Goal: Browse casually: Explore the website without a specific task or goal

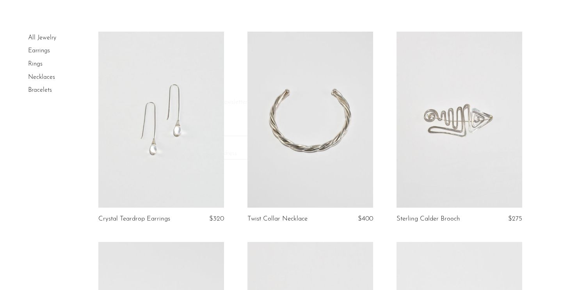
scroll to position [172, 0]
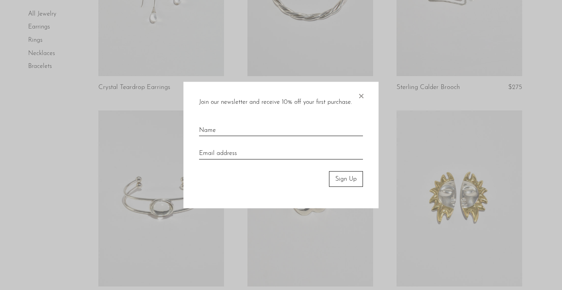
click at [358, 98] on span "×" at bounding box center [361, 94] width 8 height 25
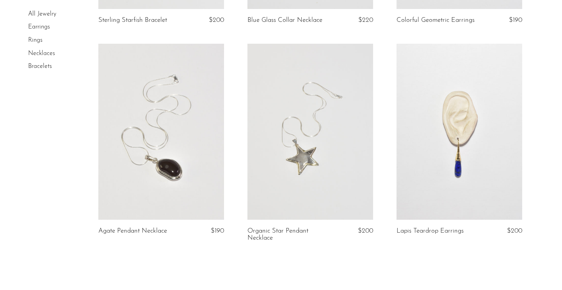
scroll to position [2469, 0]
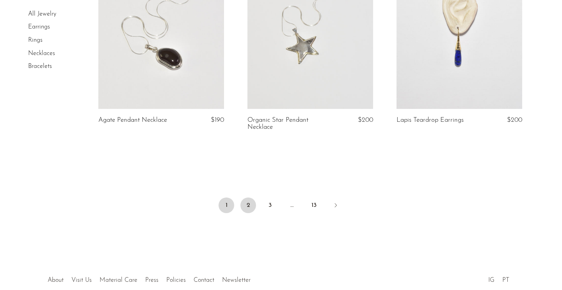
click at [248, 212] on link "2" at bounding box center [248, 206] width 16 height 16
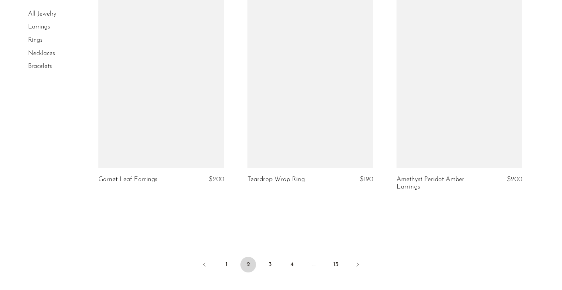
scroll to position [2531, 0]
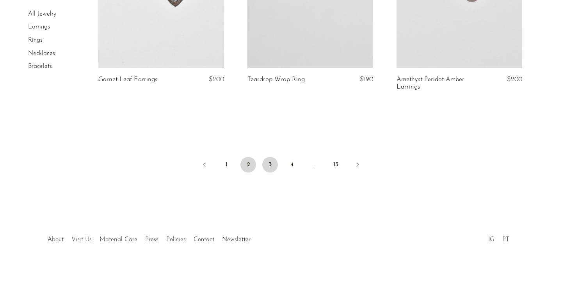
click at [273, 166] on link "3" at bounding box center [270, 165] width 16 height 16
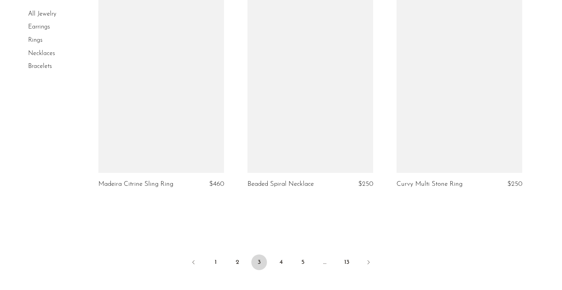
scroll to position [2471, 0]
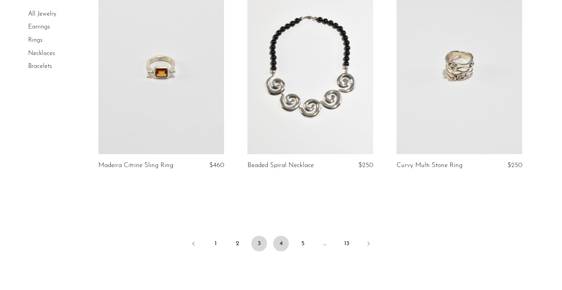
click at [281, 239] on link "4" at bounding box center [281, 244] width 16 height 16
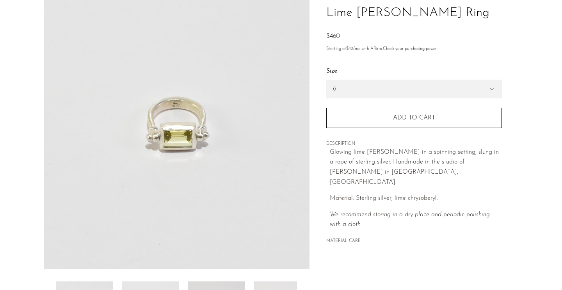
scroll to position [216, 0]
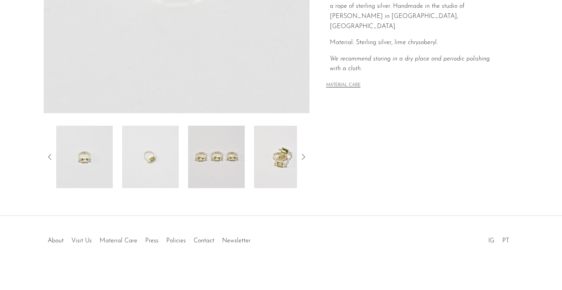
click at [277, 155] on img at bounding box center [282, 157] width 57 height 62
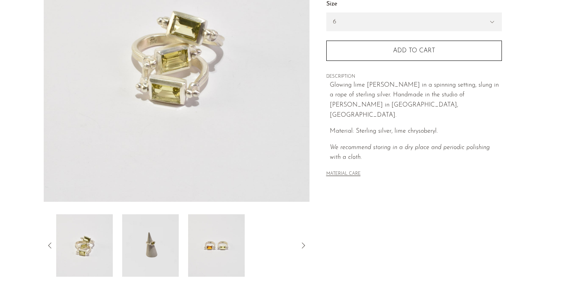
scroll to position [165, 0]
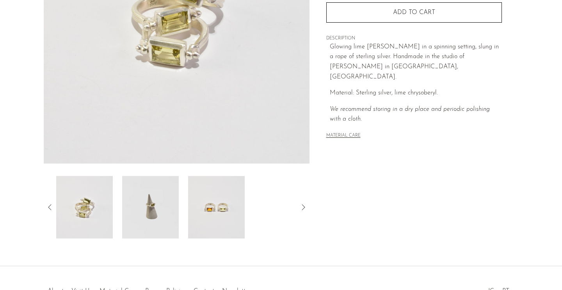
click at [197, 204] on img at bounding box center [216, 207] width 57 height 62
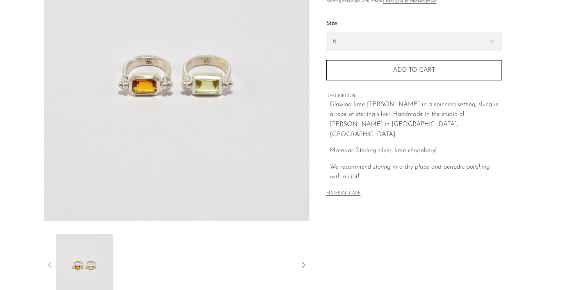
scroll to position [105, 0]
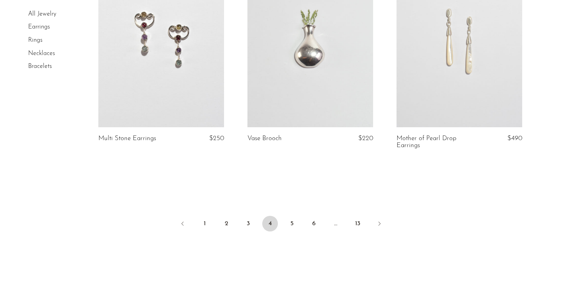
scroll to position [2540, 0]
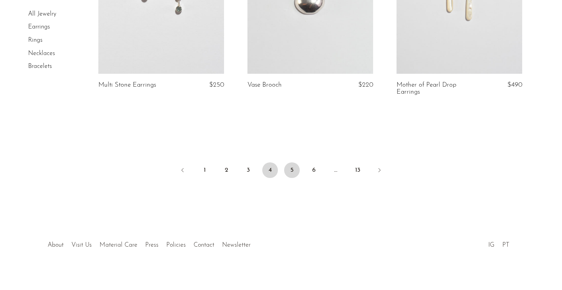
click at [294, 166] on link "5" at bounding box center [292, 170] width 16 height 16
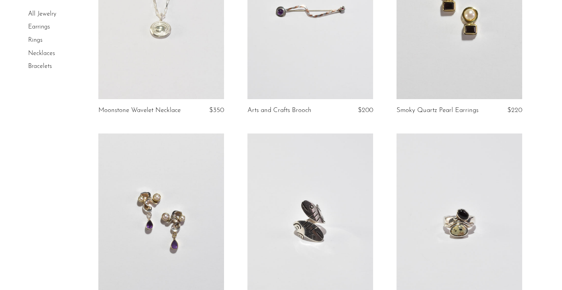
scroll to position [2538, 0]
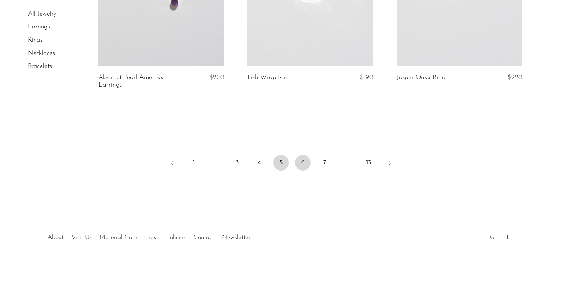
click at [300, 166] on link "6" at bounding box center [303, 163] width 16 height 16
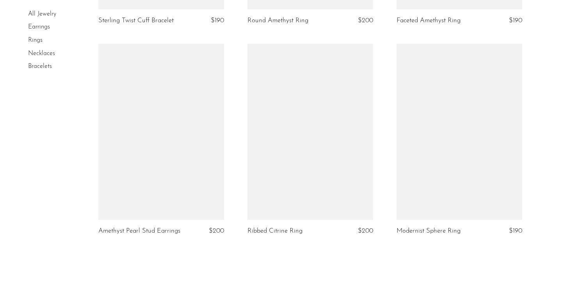
scroll to position [2511, 0]
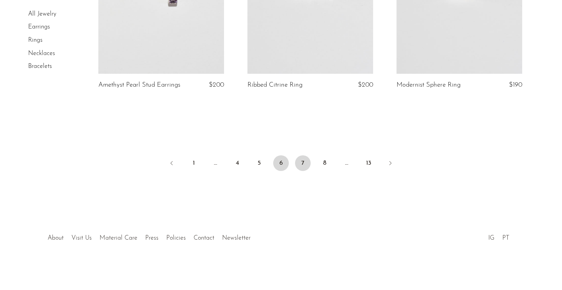
click at [301, 166] on link "7" at bounding box center [303, 163] width 16 height 16
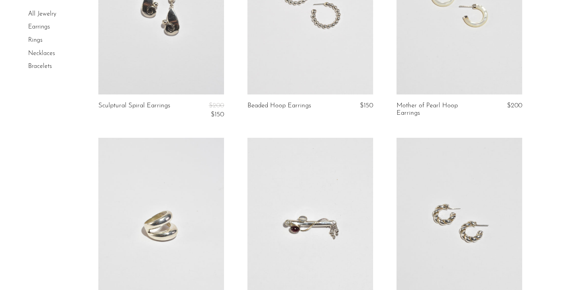
scroll to position [695, 0]
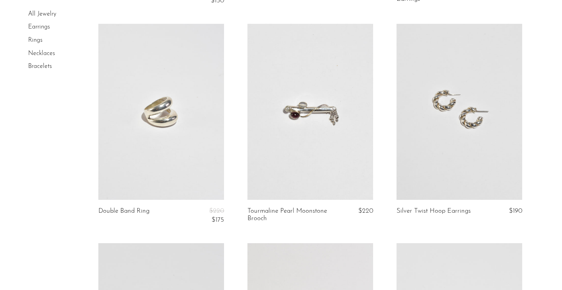
click at [457, 118] on link at bounding box center [460, 112] width 126 height 176
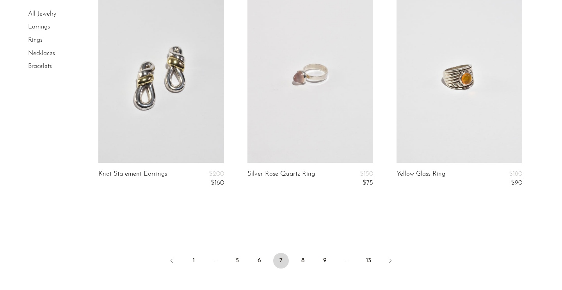
scroll to position [2490, 0]
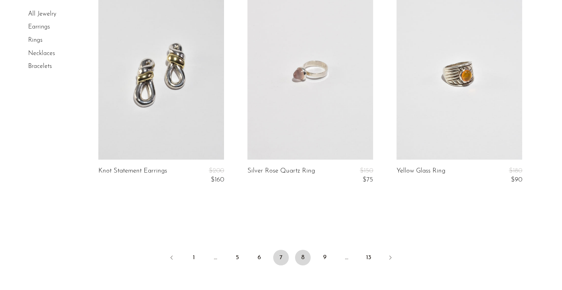
click at [305, 260] on link "8" at bounding box center [303, 258] width 16 height 16
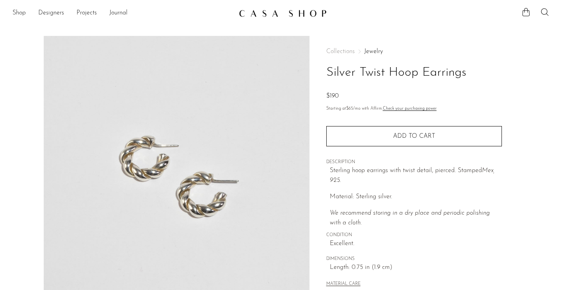
click at [193, 170] on img at bounding box center [177, 182] width 266 height 293
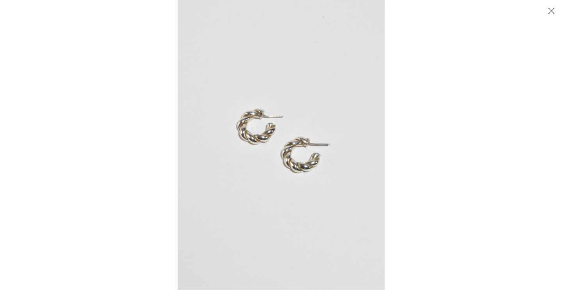
click at [235, 150] on img at bounding box center [281, 145] width 207 height 290
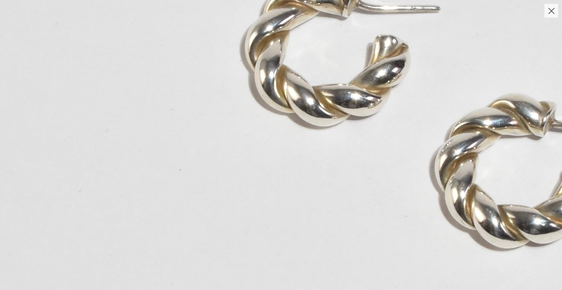
click at [264, 112] on img at bounding box center [433, 130] width 889 height 1244
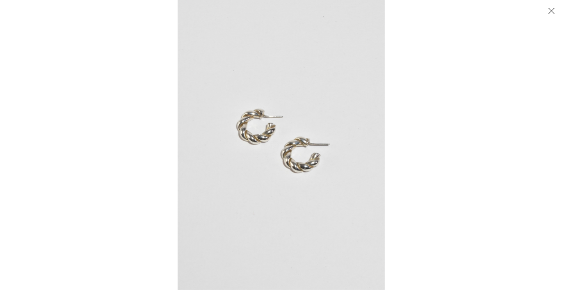
click at [169, 51] on div at bounding box center [281, 145] width 562 height 290
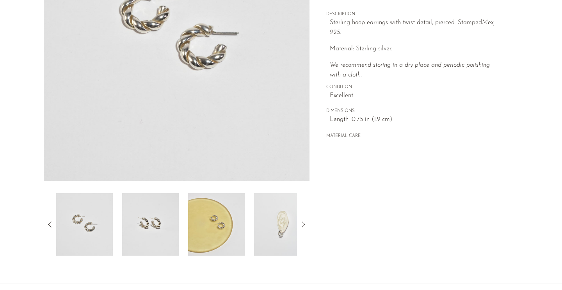
scroll to position [218, 0]
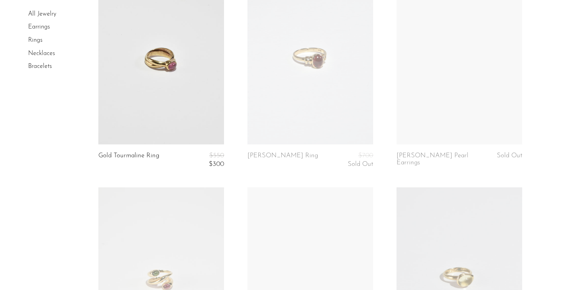
scroll to position [1591, 0]
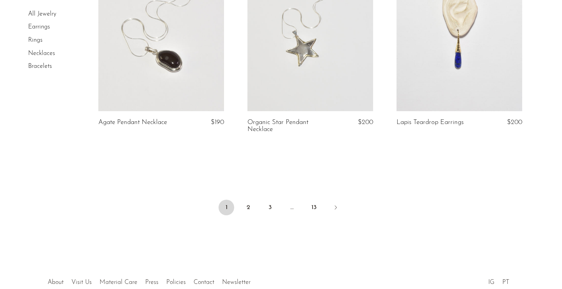
scroll to position [2459, 0]
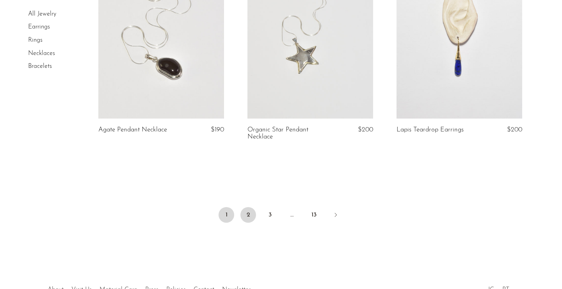
click at [248, 222] on link "2" at bounding box center [248, 215] width 16 height 16
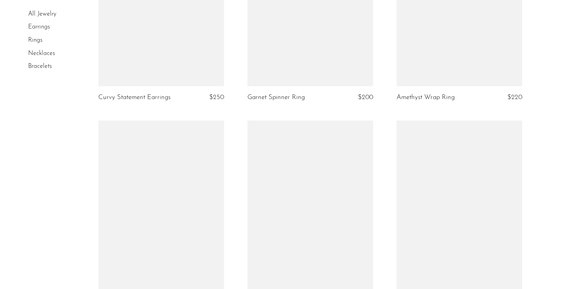
scroll to position [2525, 0]
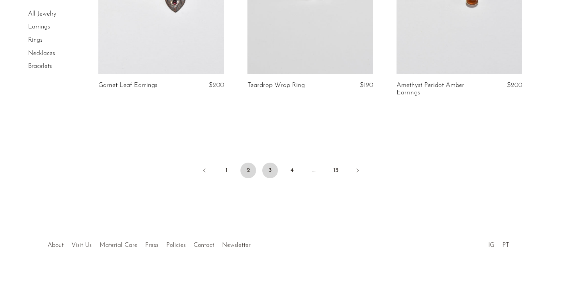
click at [271, 170] on link "3" at bounding box center [270, 171] width 16 height 16
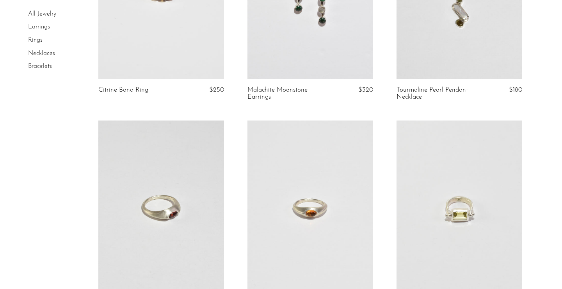
scroll to position [546, 0]
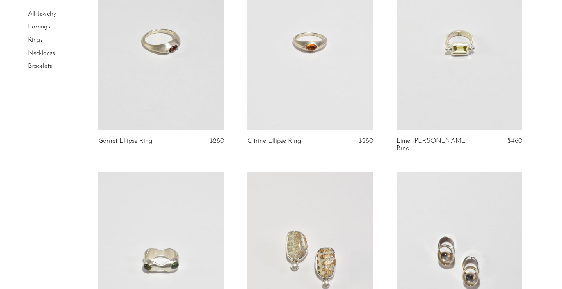
click at [477, 86] on link at bounding box center [460, 42] width 126 height 176
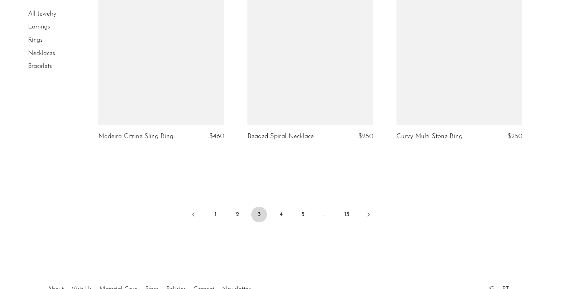
scroll to position [2445, 0]
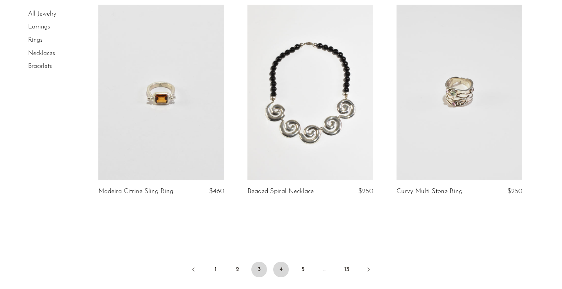
click at [281, 262] on link "4" at bounding box center [281, 270] width 16 height 16
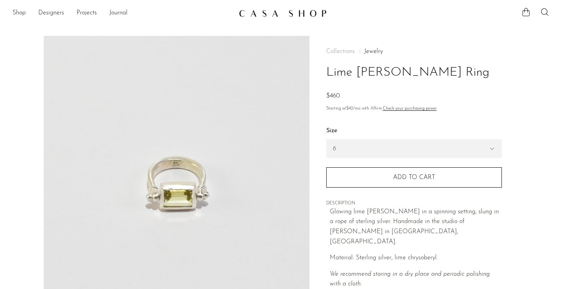
click at [225, 160] on img at bounding box center [177, 182] width 266 height 293
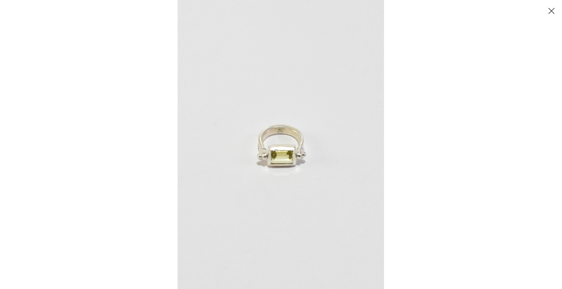
click at [550, 12] on button "Close" at bounding box center [552, 11] width 14 height 14
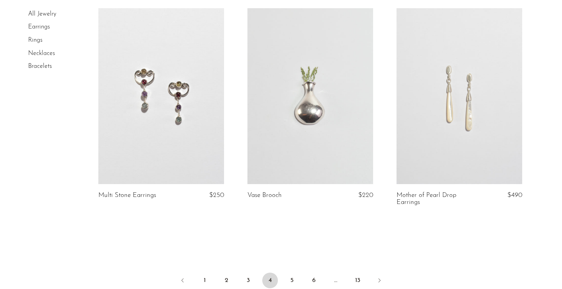
scroll to position [2458, 0]
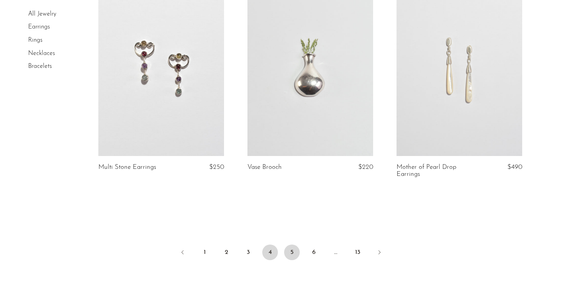
click at [295, 246] on link "5" at bounding box center [292, 253] width 16 height 16
